Goal: Task Accomplishment & Management: Manage account settings

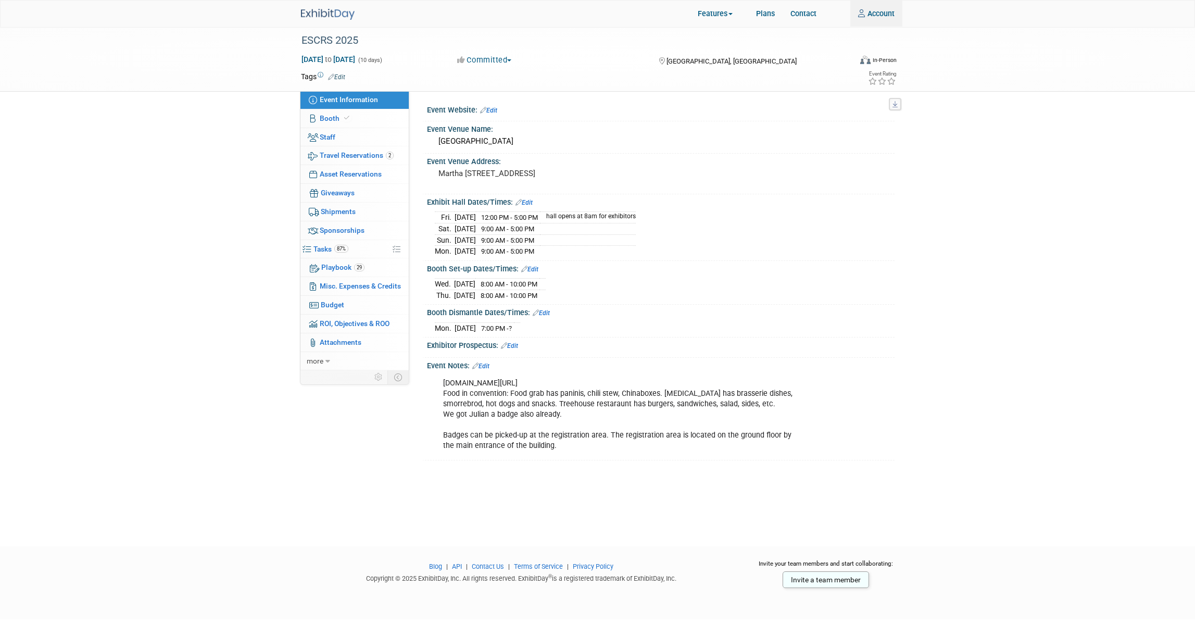
click at [321, 9] on img at bounding box center [328, 14] width 54 height 11
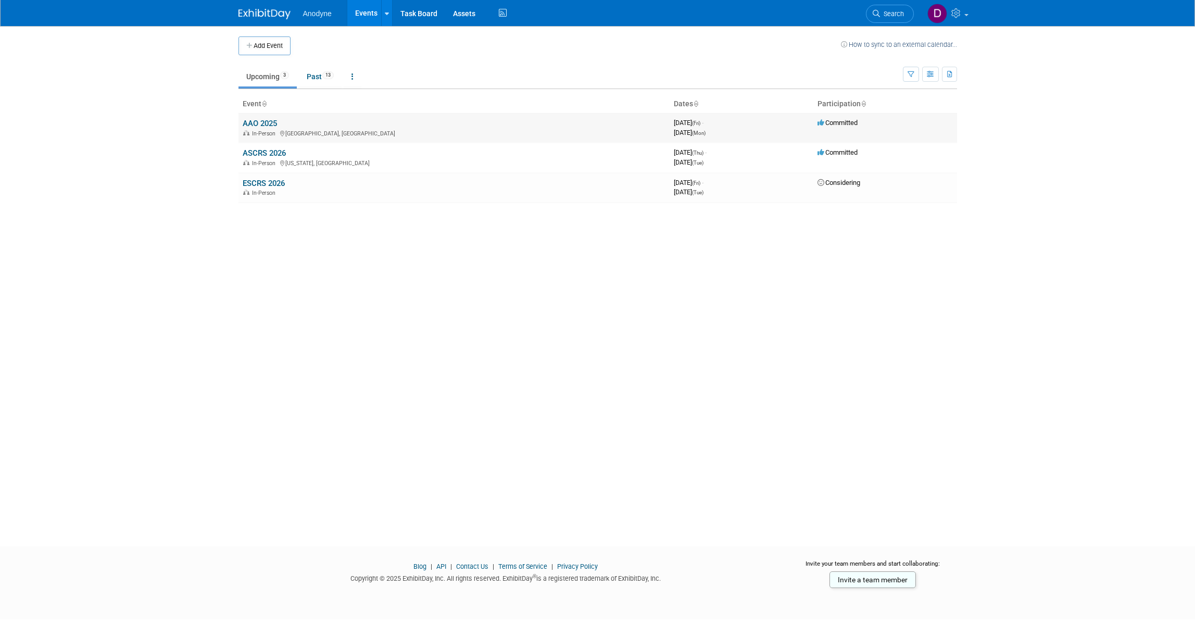
click at [274, 123] on link "AAO 2025" at bounding box center [260, 123] width 34 height 9
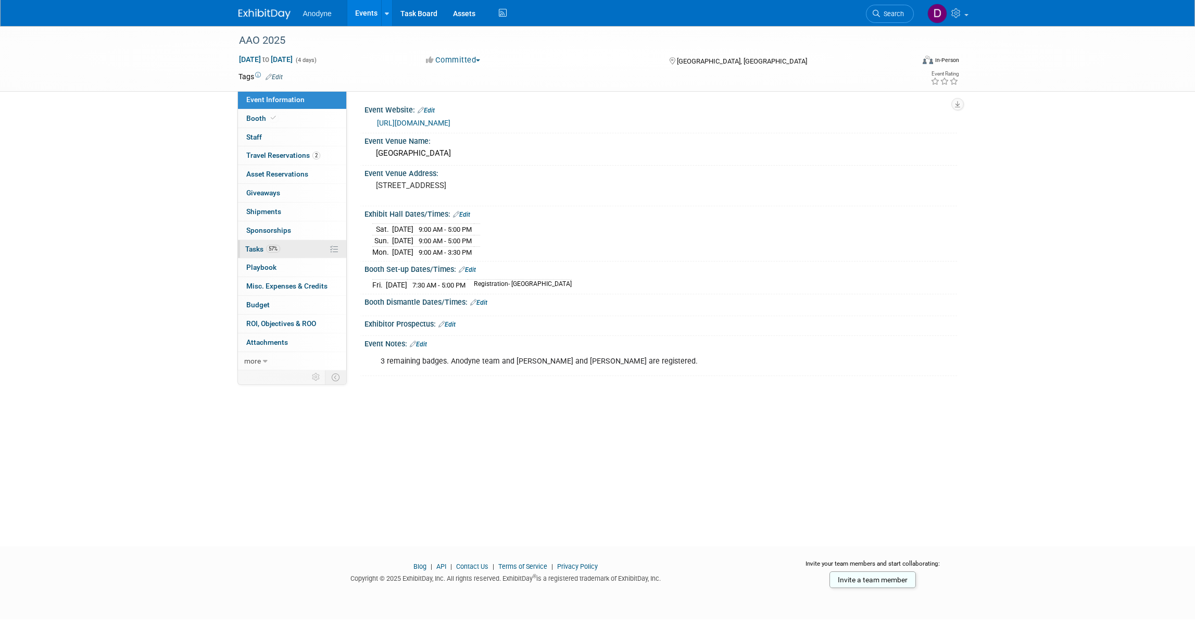
click at [290, 252] on link "57% Tasks 57%" at bounding box center [292, 249] width 108 height 18
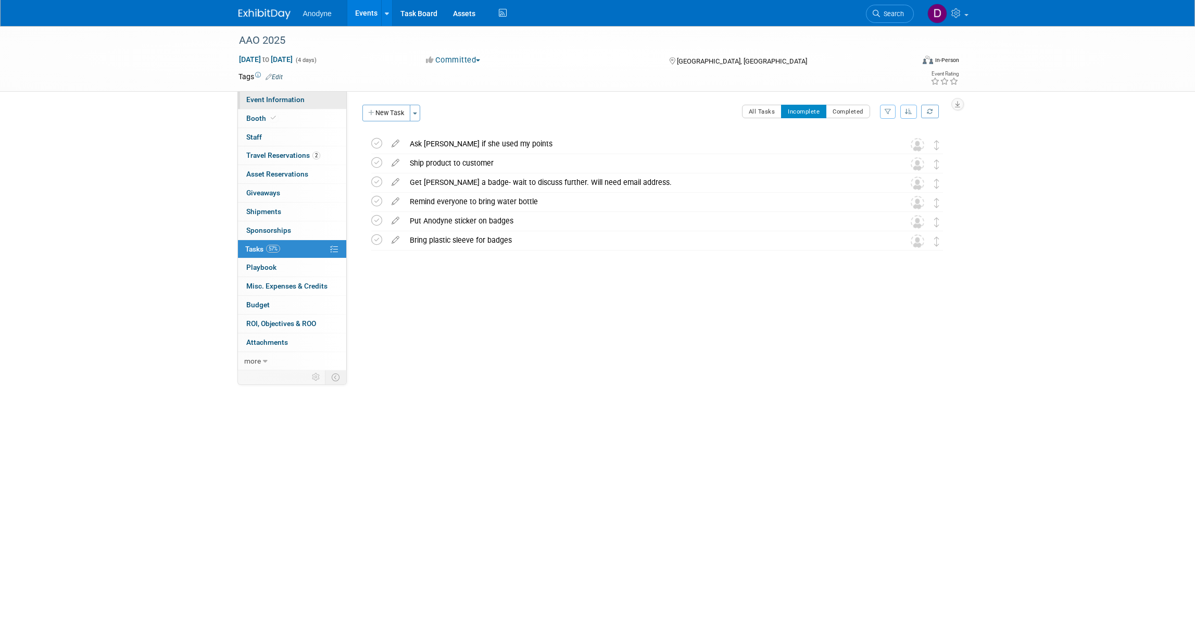
click at [282, 102] on span "Event Information" at bounding box center [275, 99] width 58 height 8
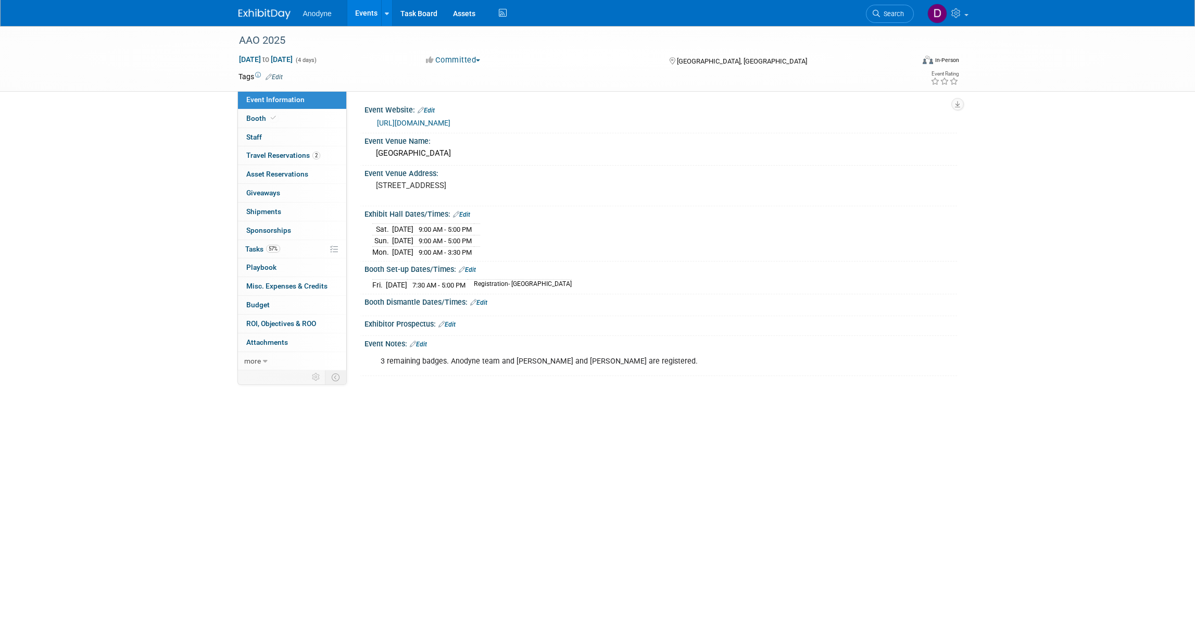
click at [274, 10] on img at bounding box center [264, 14] width 52 height 10
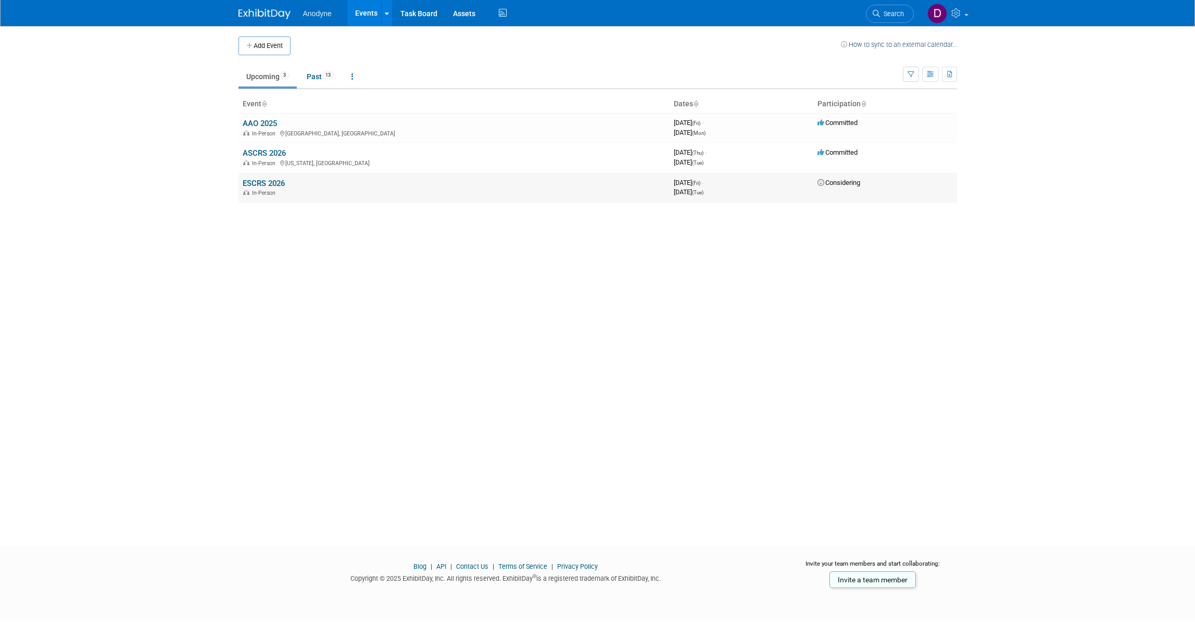
click at [254, 179] on link "ESCRS 2026" at bounding box center [264, 183] width 42 height 9
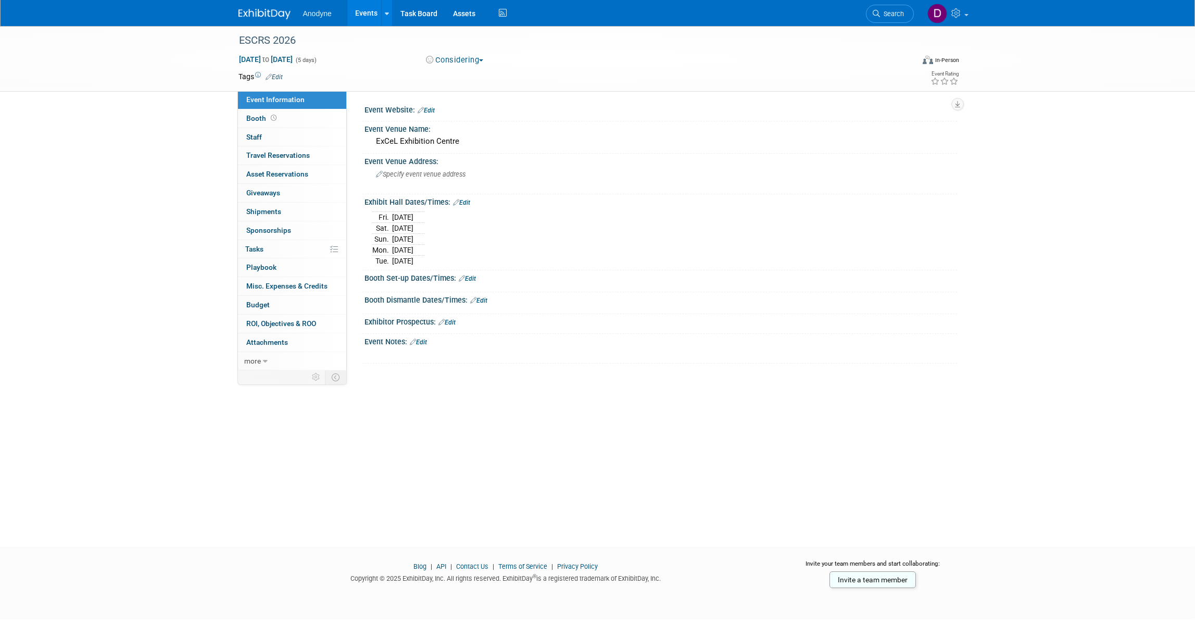
click at [462, 200] on link "Edit" at bounding box center [461, 202] width 17 height 7
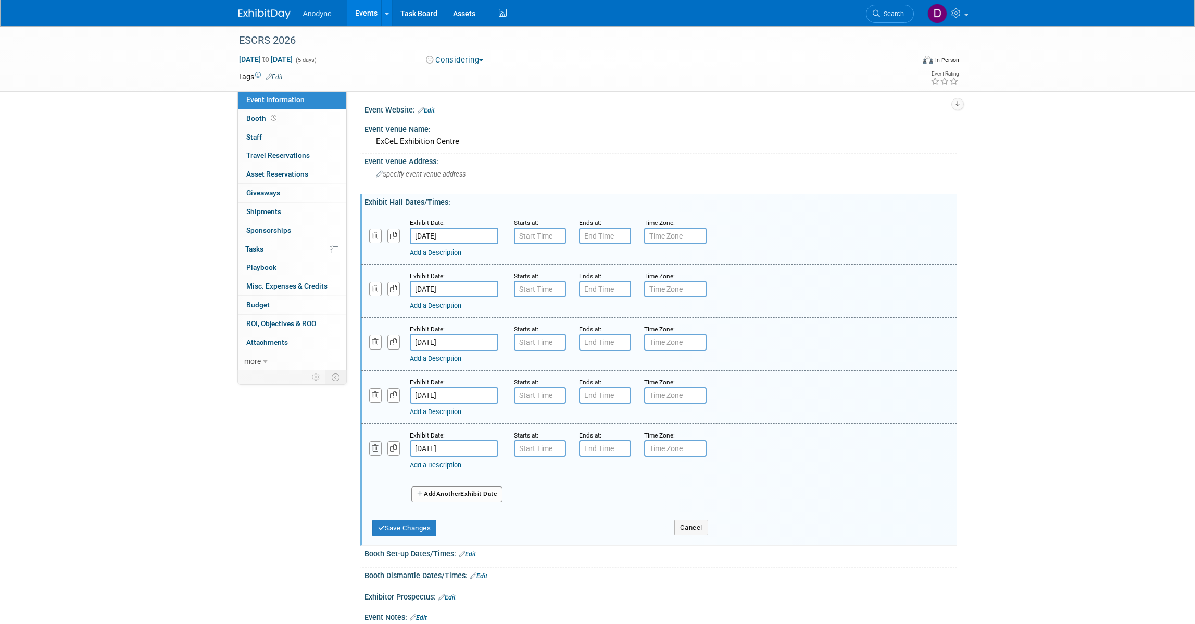
click at [377, 448] on icon "button" at bounding box center [375, 448] width 7 height 7
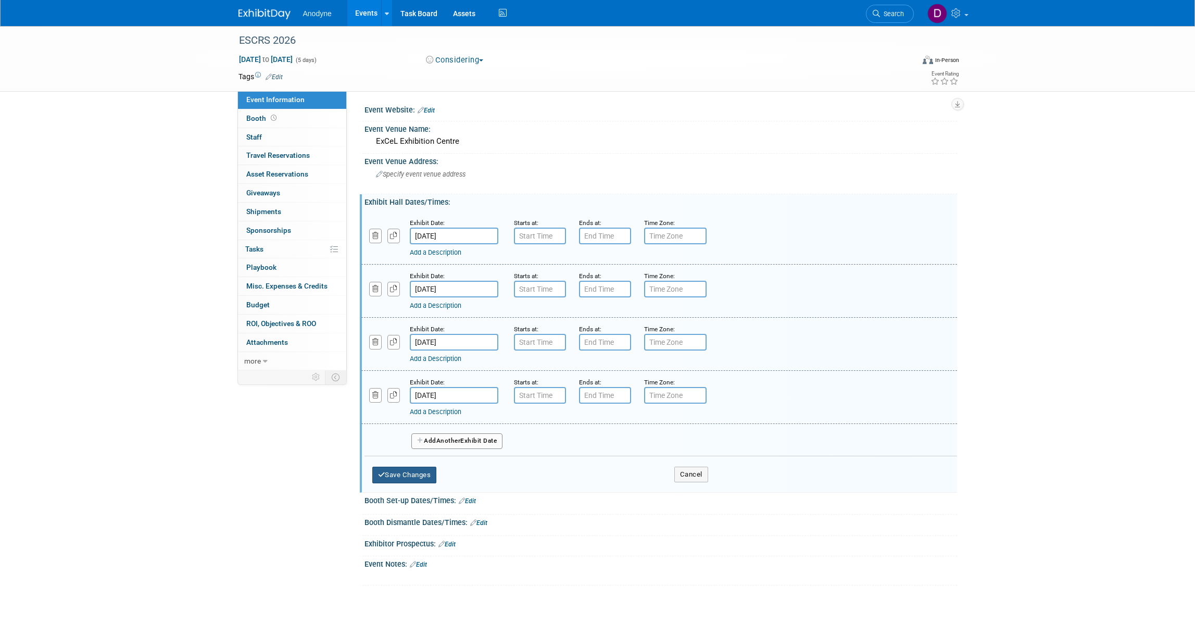
click at [400, 472] on button "Save Changes" at bounding box center [404, 474] width 65 height 17
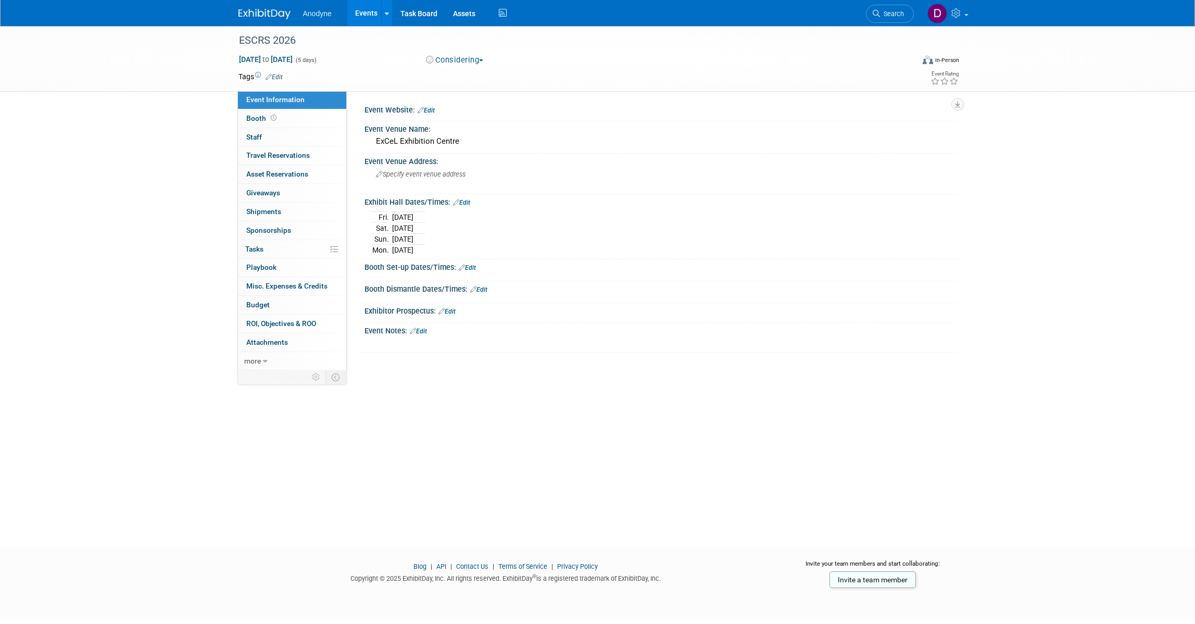
click at [933, 260] on div "Booth Set-up Dates/Times: Edit" at bounding box center [660, 266] width 592 height 14
click at [1051, 289] on div "ESCRS 2026 [DATE] to [DATE] (5 days) [DATE] to [DATE] Considering Committed Con…" at bounding box center [597, 276] width 1195 height 501
click at [1107, 100] on div "ESCRS 2026 [DATE] to [DATE] (5 days) [DATE] to [DATE] Considering Committed Con…" at bounding box center [597, 276] width 1195 height 501
click at [1103, 149] on div "ESCRS 2026 [DATE] to [DATE] (5 days) [DATE] to [DATE] Considering Committed Con…" at bounding box center [597, 276] width 1195 height 501
click at [80, 146] on div "ESCRS 2026 [DATE] to [DATE] (5 days) [DATE] to [DATE] Considering Committed Con…" at bounding box center [597, 276] width 1195 height 501
